Goal: Task Accomplishment & Management: Complete application form

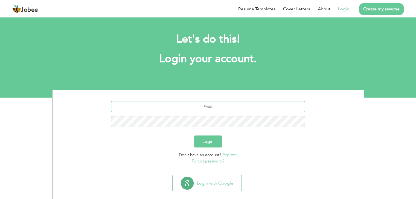
click at [202, 110] on input "text" at bounding box center [208, 106] width 194 height 11
type input "s"
click at [213, 160] on link "Forgot password?" at bounding box center [208, 161] width 33 height 5
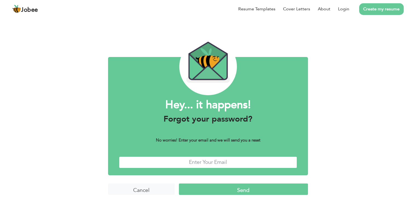
click at [190, 161] on input "text" at bounding box center [208, 163] width 178 height 12
type input "strategicdiscussionforumpk@gmail.com"
click at [179, 184] on input "Send" at bounding box center [243, 190] width 129 height 12
click at [207, 189] on input "Send" at bounding box center [243, 190] width 129 height 12
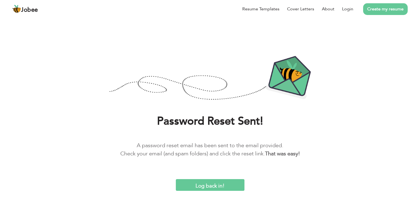
click at [217, 185] on input "Log back in!" at bounding box center [210, 186] width 69 height 12
click at [344, 8] on link "Login" at bounding box center [347, 9] width 11 height 7
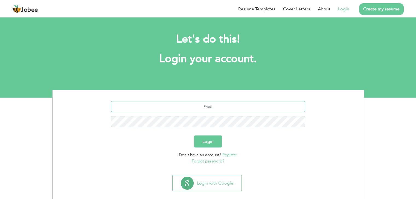
click at [185, 111] on input "text" at bounding box center [208, 106] width 194 height 11
type input "strategicdiscussionforumpk@gmail.com"
click at [194, 136] on button "Login" at bounding box center [208, 142] width 28 height 12
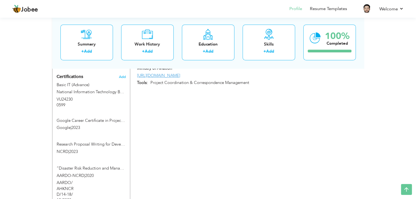
scroll to position [523, 0]
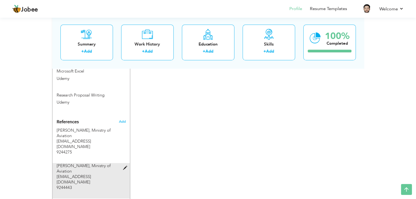
click at [123, 166] on span at bounding box center [126, 168] width 7 height 4
type input "Ms. Shazia Rizvi"
type input "Ministry of Aviation"
type input "js2.aviation@gmail.com"
type input "9244443"
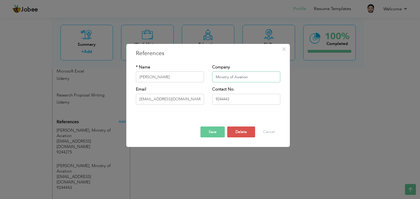
click at [247, 79] on input "Ministry of Aviation" at bounding box center [246, 77] width 68 height 11
type input "Ministry of Defence"
click at [178, 98] on input "js2.aviation@gmail.com" at bounding box center [170, 99] width 68 height 11
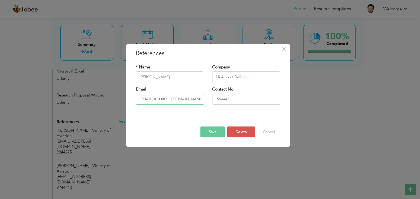
click at [178, 98] on input "js2.aviation@gmail.com" at bounding box center [170, 99] width 68 height 11
type input "[EMAIL_ADDRESS][DOMAIN_NAME]"
click at [215, 133] on button "Save" at bounding box center [212, 132] width 24 height 11
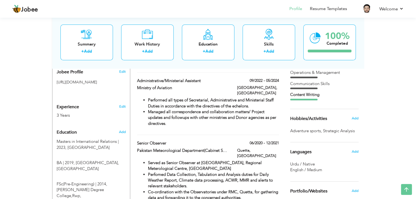
scroll to position [0, 0]
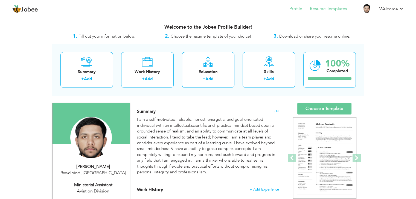
click at [320, 16] on li "Resume Templates" at bounding box center [324, 9] width 45 height 15
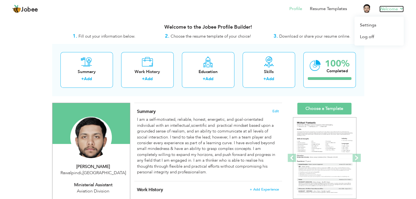
click at [385, 11] on link "Welcome" at bounding box center [391, 9] width 24 height 7
click at [337, 110] on link "Choose a Template" at bounding box center [324, 109] width 54 height 12
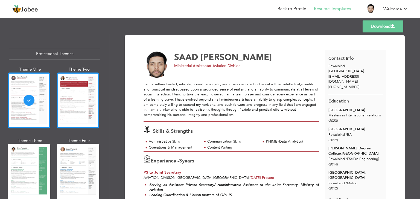
click at [87, 89] on div at bounding box center [78, 101] width 43 height 56
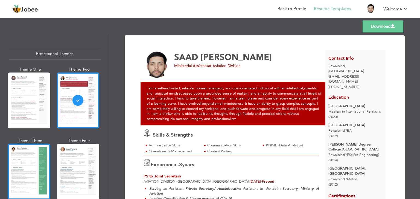
click at [44, 160] on div at bounding box center [29, 172] width 43 height 56
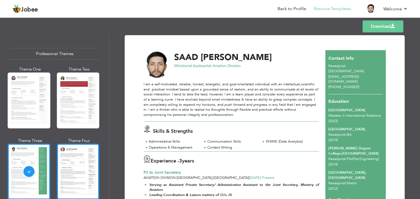
click at [72, 162] on div at bounding box center [78, 172] width 43 height 56
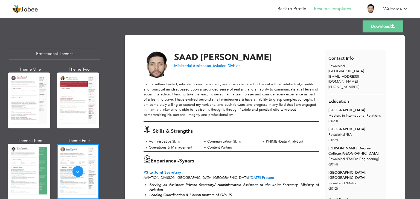
scroll to position [145, 0]
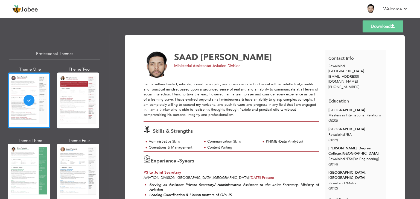
click at [358, 77] on span "strategicdiscussionforumpk@gmail.com" at bounding box center [343, 79] width 30 height 10
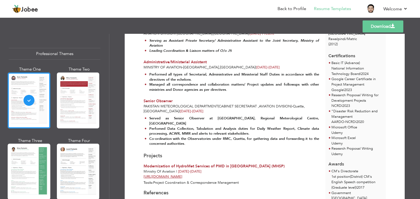
scroll to position [225, 0]
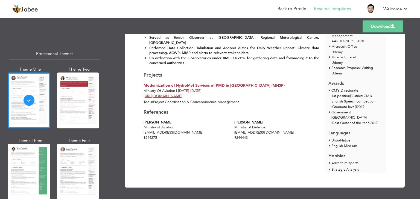
click at [414, 73] on div "Download SAAD KHALID Ministerial Assistant at Aviation Division 3 -" at bounding box center [264, 117] width 310 height 166
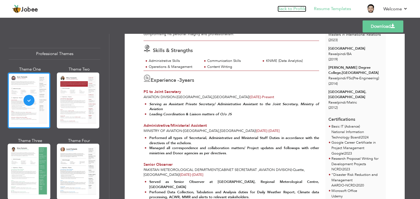
click at [302, 8] on link "Back to Profile" at bounding box center [291, 9] width 29 height 6
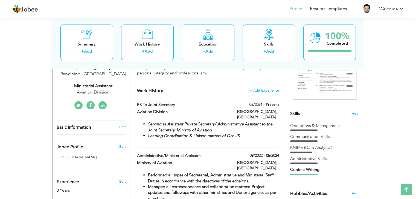
scroll to position [109, 0]
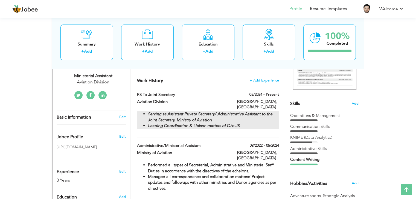
click at [270, 112] on li "Serving as Assistant Private Secretary/ Administrative Assistant to the Joint S…" at bounding box center [213, 117] width 131 height 12
type input "PS to Joint Secretary"
type input "Aviation Division"
type input "05/2024"
type input "[GEOGRAPHIC_DATA]"
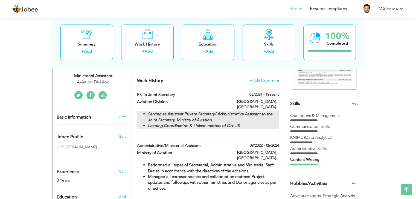
type input "[GEOGRAPHIC_DATA]"
checkbox input "true"
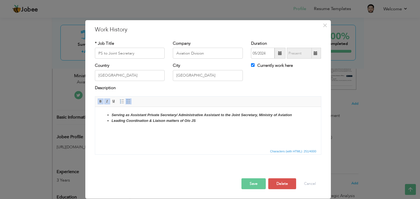
click at [145, 116] on strong "Serving as Assistant Private Secretary/ Administrative Assistant to the Joint S…" at bounding box center [201, 115] width 180 height 4
click at [146, 116] on strong "Serving as Assistant Private Secretary/ Administrative Assistant to the Joint S…" at bounding box center [201, 115] width 180 height 4
click at [260, 182] on button "Save" at bounding box center [253, 184] width 24 height 11
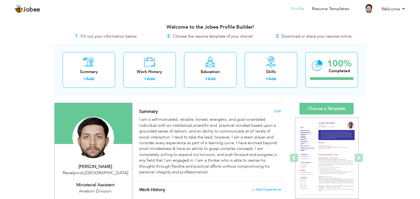
scroll to position [174, 0]
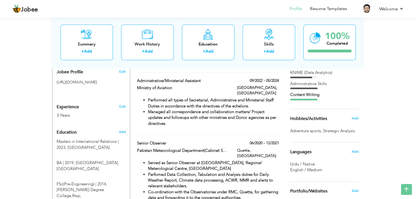
click at [125, 109] on div "Edit" at bounding box center [123, 105] width 13 height 13
type input "SAAD"
type input "[PERSON_NAME]"
type input "[PHONE_NUMBER]"
select select "number:166"
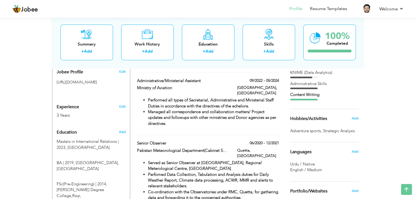
type input "Rawalpindi"
select select "number:5"
type input "Aviation Division"
type input "Ministerial Assistant"
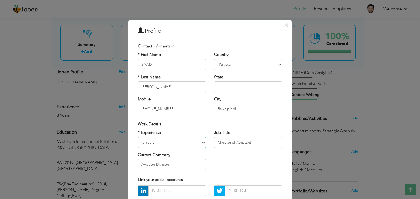
click at [165, 145] on select "Entry Level Less than 1 Year 1 Year 2 Years 3 Years 4 Years 5 Years 6 Years 7 Y…" at bounding box center [172, 142] width 68 height 11
select select "number:6"
click at [138, 137] on select "Entry Level Less than 1 Year 1 Year 2 Years 3 Years 4 Years 5 Years 6 Years 7 Y…" at bounding box center [172, 142] width 68 height 11
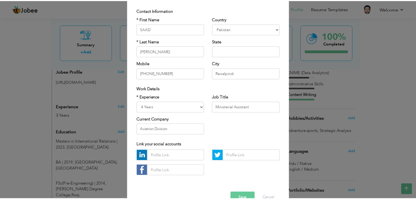
scroll to position [49, 0]
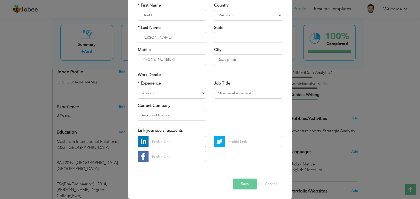
click at [240, 183] on button "Save" at bounding box center [245, 184] width 24 height 11
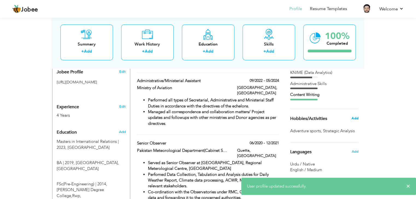
click at [351, 117] on span "Add" at bounding box center [354, 118] width 7 height 5
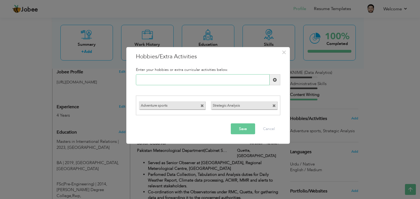
click at [254, 83] on input "text" at bounding box center [203, 80] width 134 height 11
type input "R"
click at [236, 80] on input "R" at bounding box center [203, 80] width 134 height 11
type input "Reading"
click at [275, 81] on span at bounding box center [275, 80] width 4 height 4
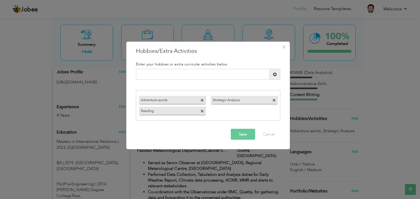
click at [272, 101] on span at bounding box center [274, 101] width 4 height 4
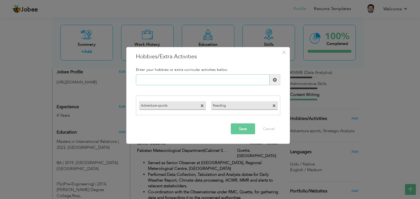
click at [233, 80] on input "text" at bounding box center [203, 80] width 134 height 11
type input "H"
type input "Stargazing"
click at [275, 77] on span at bounding box center [274, 80] width 11 height 11
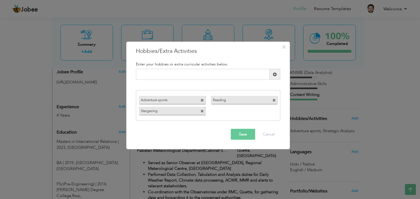
click at [247, 140] on button "Save" at bounding box center [243, 134] width 24 height 11
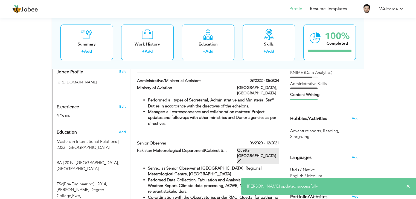
click at [274, 148] on label "Quetta, Pakistan" at bounding box center [258, 156] width 42 height 16
type input "Senior Observer"
type input "Pakistan Meteorological Department(Cabinet Secretariat ,Aviation Division)"
type input "06/2020"
type input "12/2021"
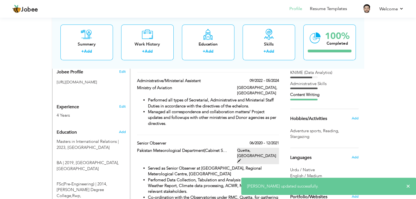
type input "Quetta"
checkbox input "false"
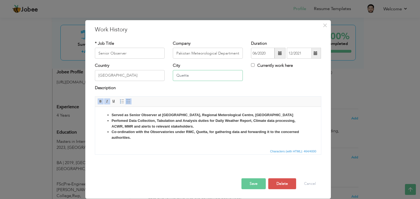
click at [195, 77] on input "Quetta" at bounding box center [208, 75] width 70 height 11
click at [281, 117] on li "Served as Senior Observer at Sub Regional Research Centre, Regional Meterologic…" at bounding box center [207, 116] width 193 height 6
click at [208, 133] on strong "Co-ordination with the Observatories under RMC, Quetta, for gathering data and …" at bounding box center [204, 135] width 187 height 10
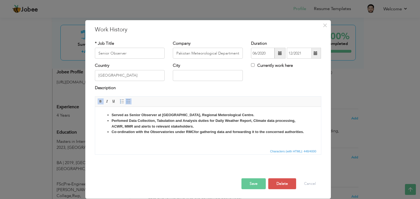
click at [254, 179] on button "Save" at bounding box center [253, 184] width 24 height 11
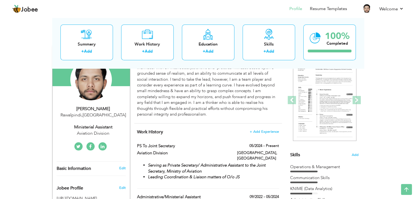
scroll to position [0, 0]
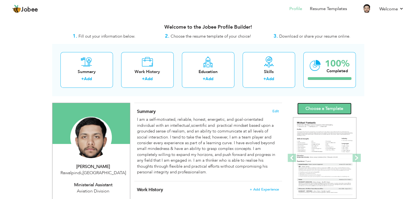
click at [308, 110] on link "Choose a Template" at bounding box center [324, 109] width 54 height 12
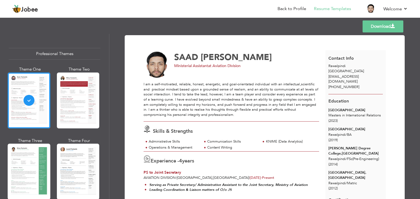
scroll to position [145, 0]
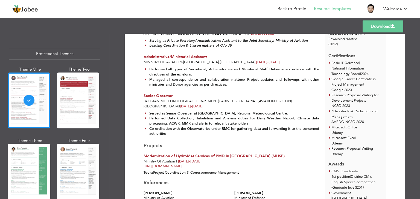
click at [416, 174] on div "Download [PERSON_NAME] Ministerial Assistant at Aviation Division 4 -" at bounding box center [264, 117] width 310 height 166
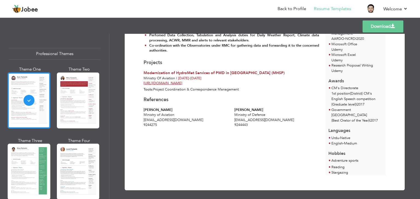
scroll to position [231, 0]
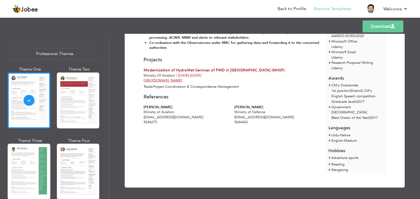
click at [106, 163] on div "Professional Themes Theme One Theme Two Theme Three Theme Six" at bounding box center [54, 117] width 109 height 166
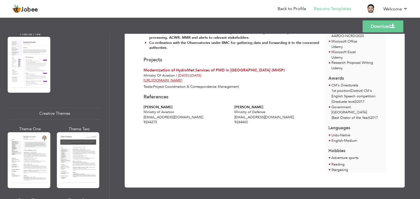
scroll to position [724, 0]
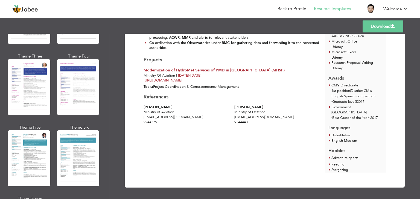
click at [107, 171] on div "Professional Themes Theme One Theme Two Theme Three Theme Six" at bounding box center [54, 117] width 109 height 166
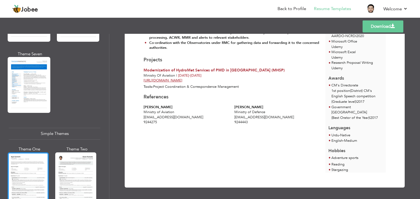
click at [43, 156] on div at bounding box center [28, 180] width 41 height 54
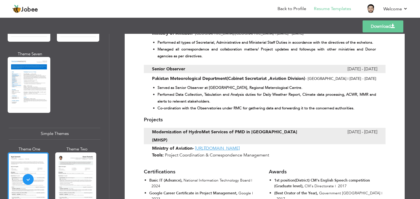
scroll to position [103, 0]
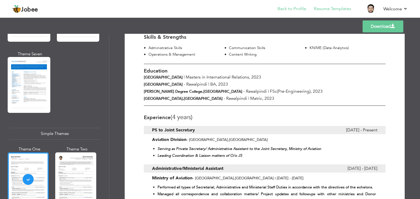
click at [301, 13] on li "Back to Profile" at bounding box center [288, 9] width 36 height 15
click at [300, 11] on link "Back to Profile" at bounding box center [291, 9] width 29 height 6
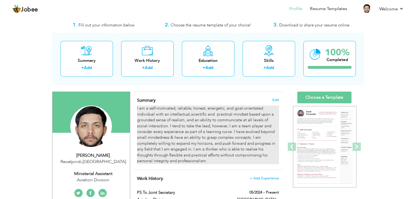
scroll to position [22, 0]
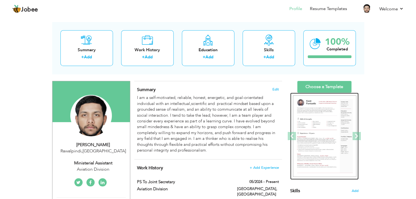
click at [313, 139] on img at bounding box center [324, 137] width 63 height 82
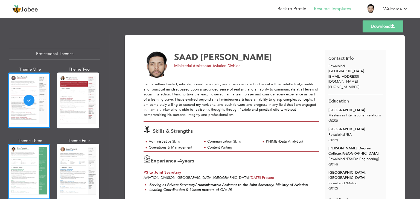
click at [38, 169] on div at bounding box center [29, 172] width 43 height 56
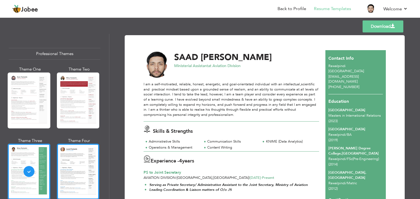
click at [82, 159] on div at bounding box center [78, 172] width 43 height 56
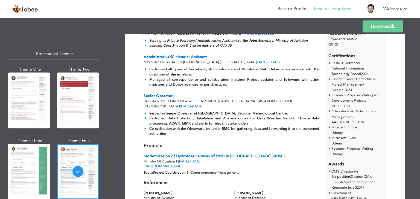
scroll to position [231, 0]
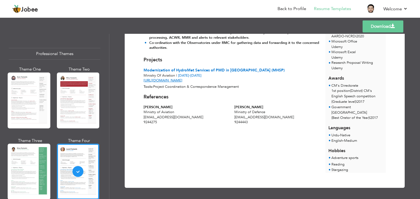
click at [109, 155] on div "Professional Themes Theme One Theme Two Theme Three Theme Four Theme Five" at bounding box center [54, 117] width 109 height 166
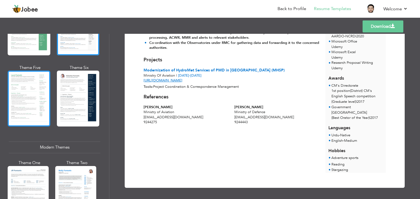
click at [45, 116] on div at bounding box center [29, 99] width 43 height 56
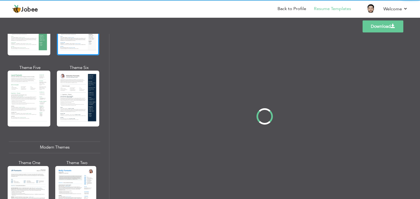
scroll to position [0, 0]
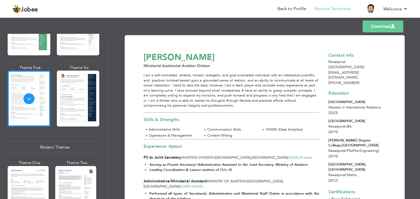
click at [358, 72] on span "[EMAIL_ADDRESS][DOMAIN_NAME]" at bounding box center [343, 75] width 30 height 10
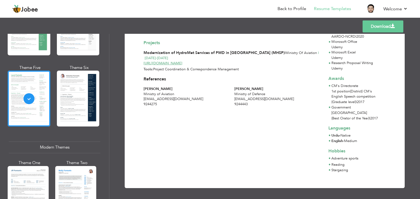
scroll to position [223, 0]
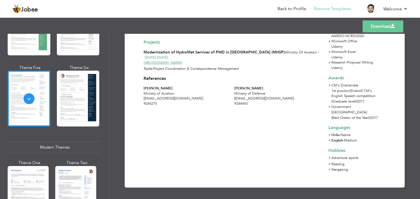
click at [415, 84] on div "Download SAAD KHALID Ministerial Assistant at Aviation Division Skills & Streng…" at bounding box center [264, 117] width 310 height 166
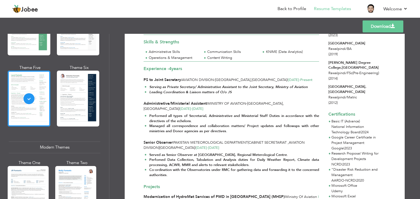
click at [417, 52] on div "Download SAAD KHALID Ministerial Assistant at Aviation Division Skills & Streng…" at bounding box center [264, 117] width 310 height 166
click at [414, 49] on div "Download SAAD KHALID Ministerial Assistant at Aviation Division Skills & Streng…" at bounding box center [264, 117] width 310 height 166
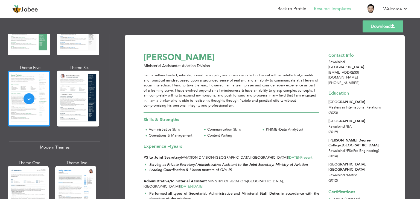
click at [375, 30] on link "Download" at bounding box center [382, 26] width 41 height 12
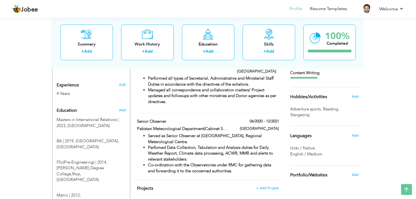
scroll to position [22, 0]
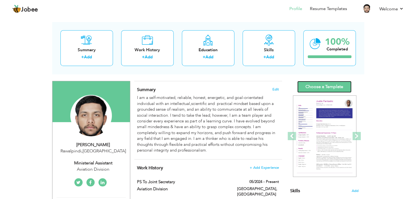
click at [338, 84] on link "Choose a Template" at bounding box center [324, 87] width 54 height 12
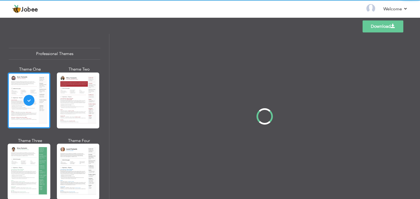
click at [108, 122] on div "Professional Themes Theme One Theme Two Theme Three Theme Four" at bounding box center [210, 117] width 420 height 166
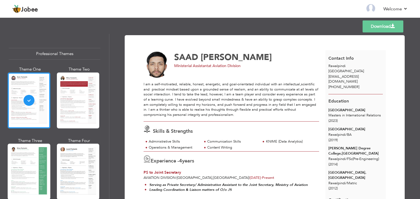
click at [107, 123] on div "Professional Themes Theme One Theme Two Theme Three Theme Six" at bounding box center [54, 117] width 109 height 166
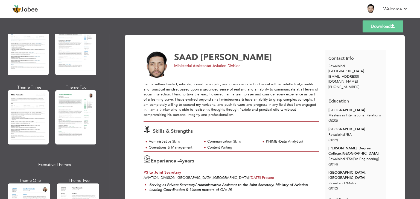
scroll to position [434, 0]
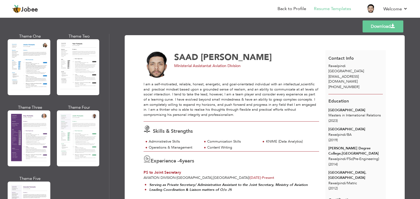
click at [107, 134] on div "Professional Themes Theme One Theme Two Theme Three Theme Six" at bounding box center [54, 117] width 109 height 166
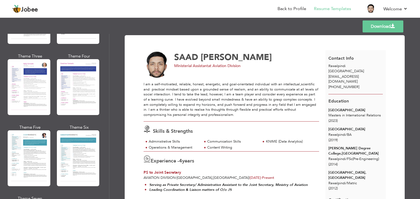
scroll to position [869, 0]
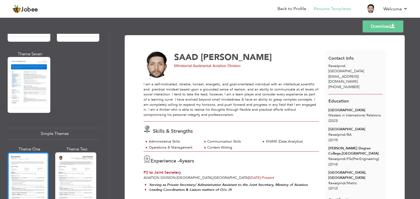
click at [33, 173] on div at bounding box center [28, 180] width 41 height 54
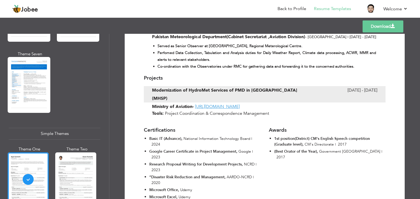
scroll to position [392, 0]
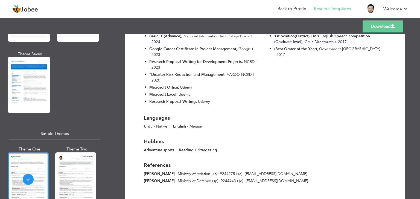
click at [374, 26] on link "Download" at bounding box center [382, 26] width 41 height 12
click at [280, 6] on link "Back to Profile" at bounding box center [291, 9] width 29 height 6
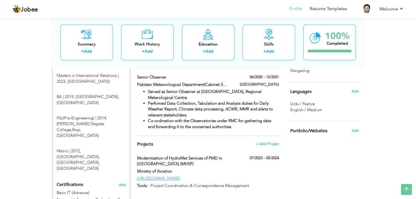
scroll to position [251, 0]
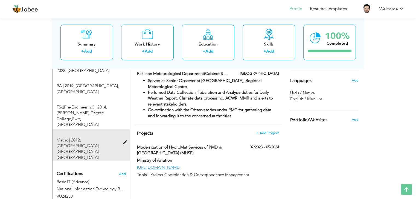
click at [123, 141] on span at bounding box center [126, 143] width 7 height 4
type input "Matric"
type input "2012"
type input "[GEOGRAPHIC_DATA],[GEOGRAPHIC_DATA]"
radio input "true"
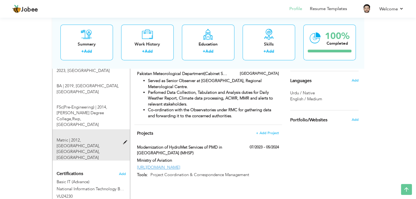
type input "Rawalpindi"
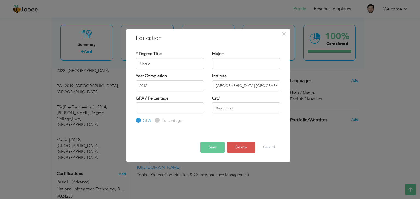
click at [212, 146] on button "Save" at bounding box center [212, 147] width 24 height 11
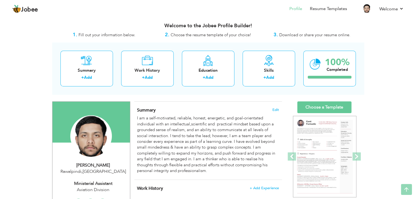
scroll to position [0, 0]
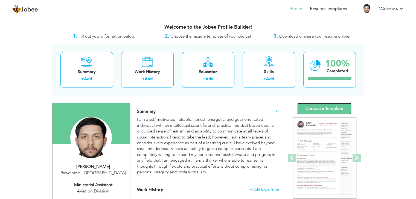
click at [325, 103] on link "Choose a Template" at bounding box center [324, 109] width 54 height 12
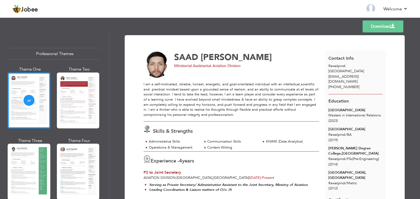
scroll to position [145, 0]
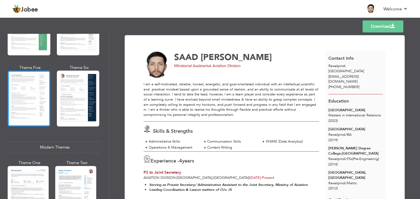
click at [48, 111] on div at bounding box center [29, 99] width 43 height 56
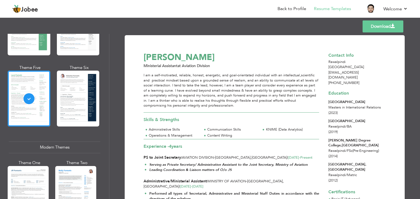
click at [414, 149] on div "Download [PERSON_NAME] Ministerial Assistant at Aviation Division Skills & Stre…" at bounding box center [264, 117] width 310 height 166
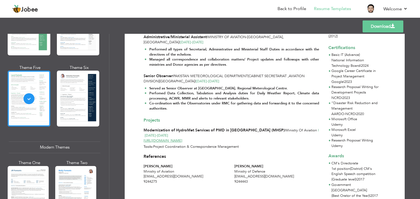
click at [109, 161] on div "Professional Themes Theme One Theme Two Theme Three Theme Four Theme Five" at bounding box center [54, 117] width 109 height 166
click at [107, 161] on div "Professional Themes Theme One Theme Two Theme Three Theme Six" at bounding box center [54, 117] width 109 height 166
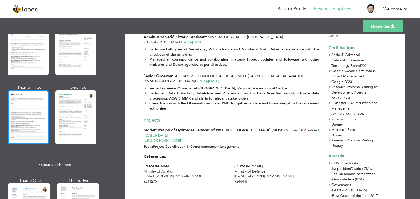
click at [36, 125] on div at bounding box center [28, 117] width 41 height 54
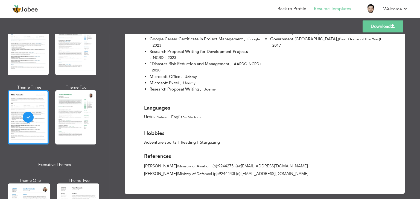
scroll to position [239, 0]
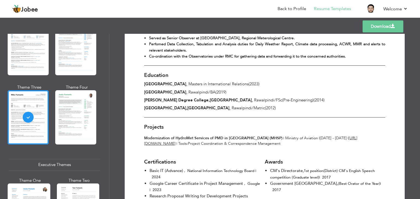
click at [380, 25] on link "Download" at bounding box center [382, 26] width 41 height 12
